Goal: Obtain resource: Obtain resource

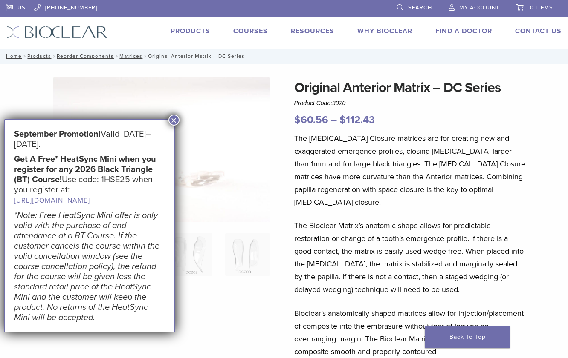
drag, startPoint x: 176, startPoint y: 118, endPoint x: 225, endPoint y: 130, distance: 51.4
click at [175, 118] on button "×" at bounding box center [173, 120] width 11 height 11
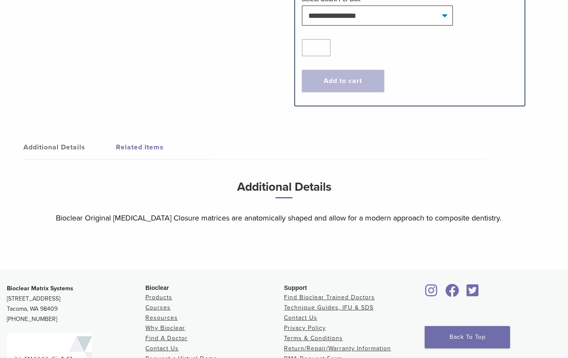
scroll to position [511, 0]
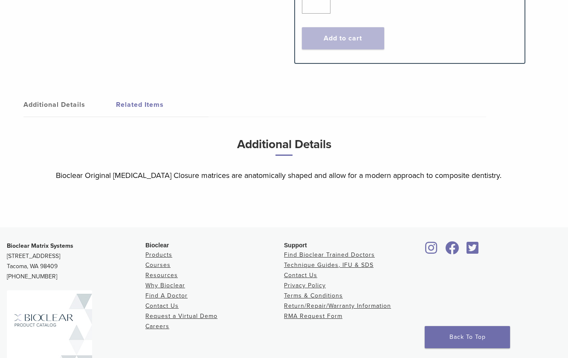
click at [49, 102] on link "Additional Details" at bounding box center [69, 105] width 92 height 24
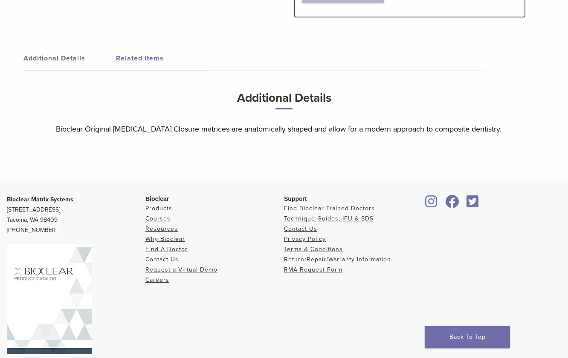
scroll to position [584, 0]
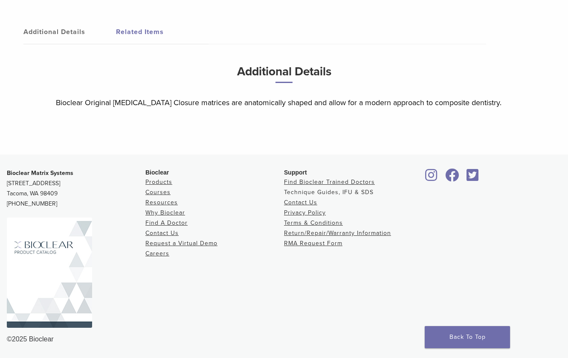
click at [331, 191] on link "Technique Guides, IFU & SDS" at bounding box center [328, 192] width 89 height 7
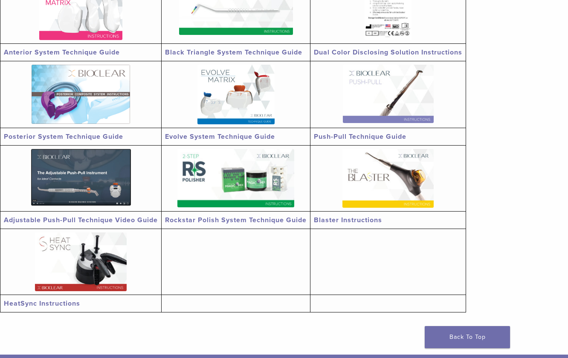
scroll to position [128, 0]
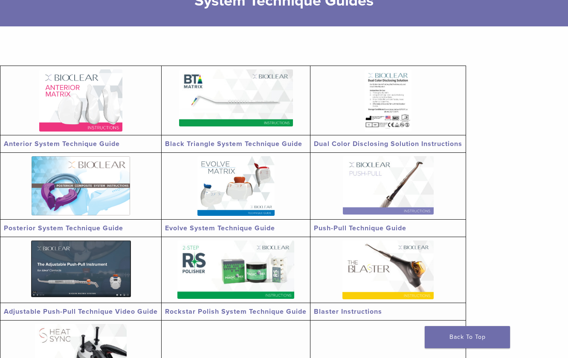
click at [75, 109] on img at bounding box center [80, 100] width 83 height 62
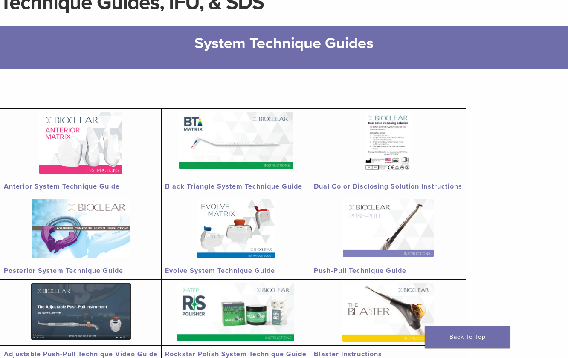
scroll to position [0, 0]
